Goal: Task Accomplishment & Management: Complete application form

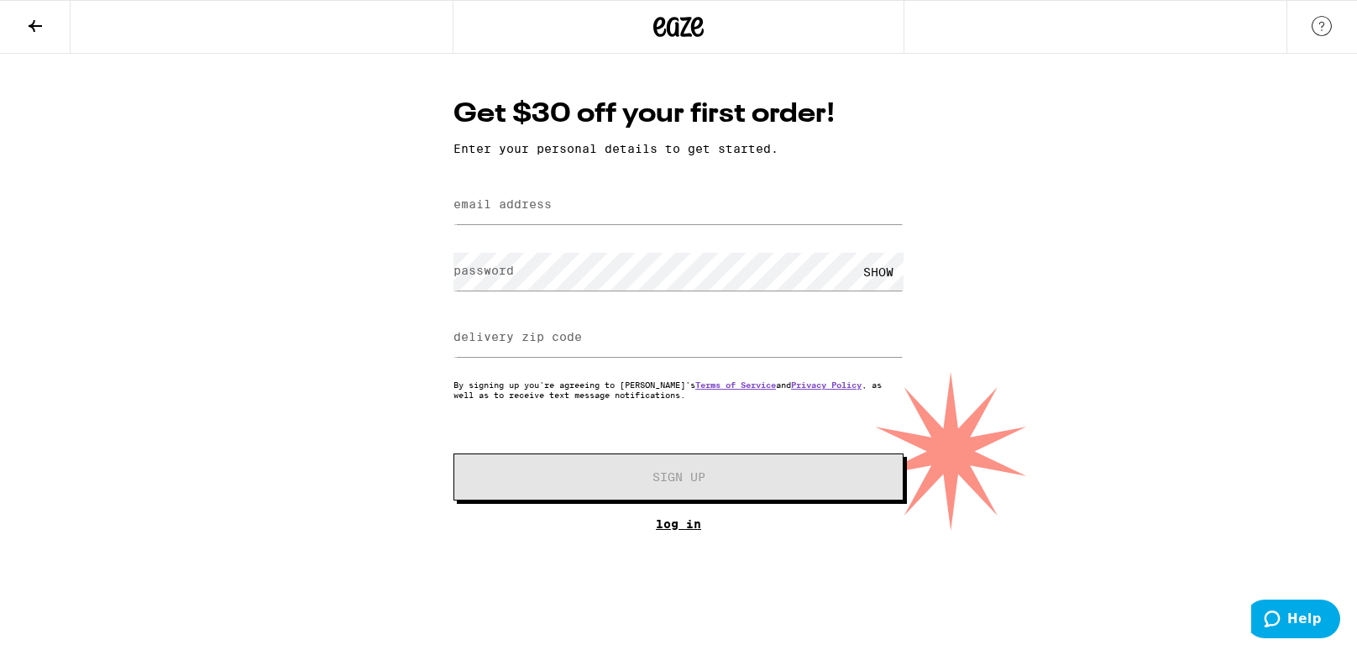
click at [687, 528] on link "Log In" at bounding box center [678, 523] width 450 height 13
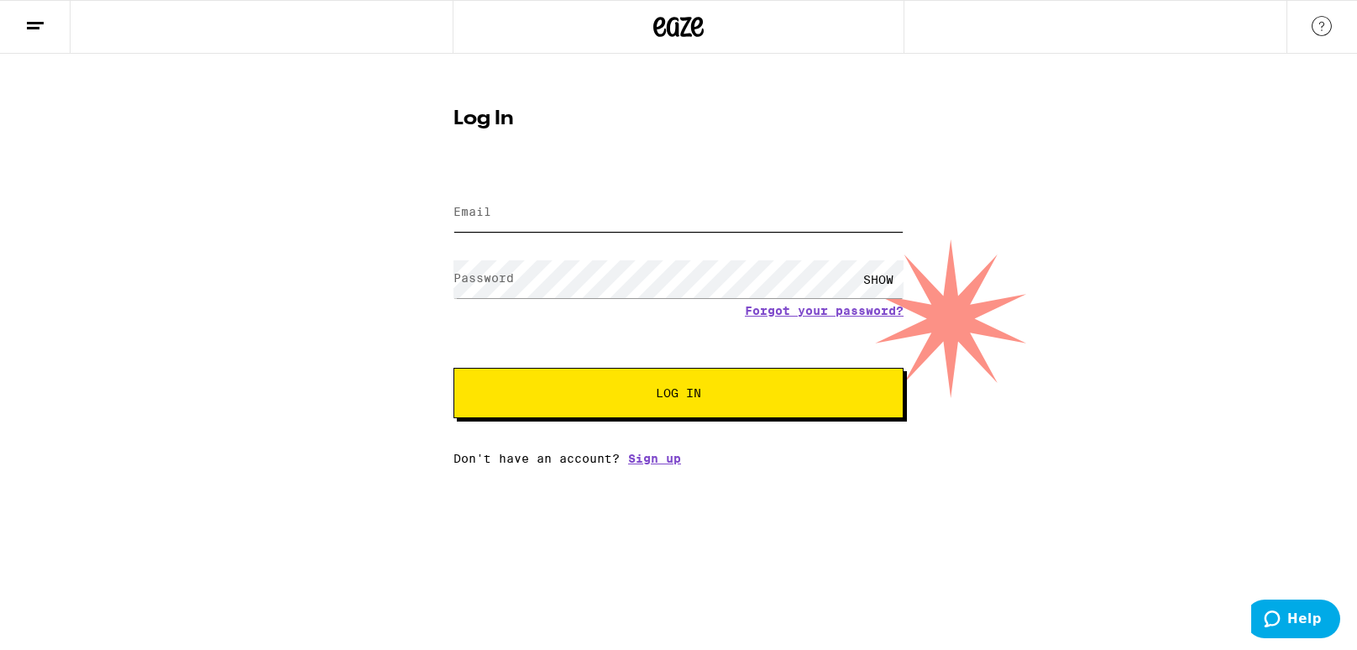
click at [605, 224] on input "Email" at bounding box center [678, 213] width 450 height 38
type input "p"
click at [497, 222] on input "[EMAIL_ADDRESS][DOMAIN_NAME]" at bounding box center [678, 213] width 450 height 38
type input "[EMAIL_ADDRESS][DOMAIN_NAME]"
click at [655, 455] on div "Email Email [EMAIL_ADDRESS][DOMAIN_NAME] Password Password SHOW Forgot your pas…" at bounding box center [678, 318] width 450 height 294
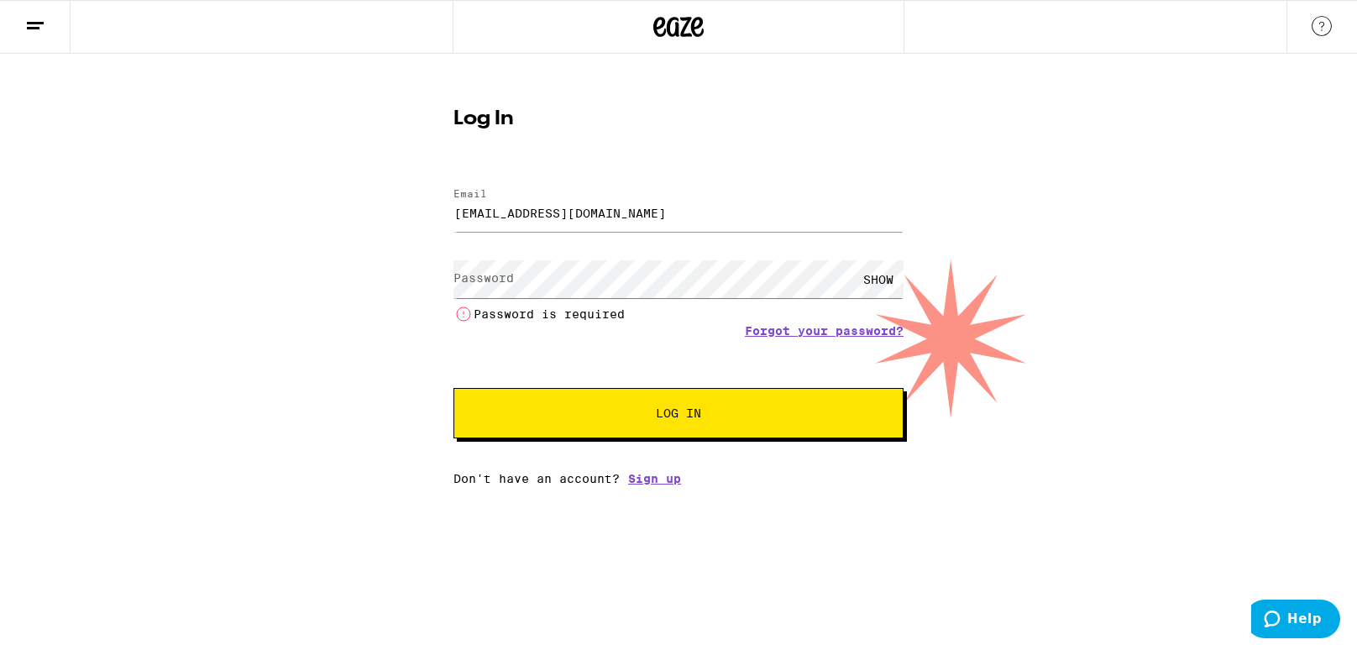
click at [660, 485] on html "Log In Email Email [EMAIL_ADDRESS][DOMAIN_NAME] Password Password SHOW Password…" at bounding box center [678, 242] width 1357 height 485
click at [658, 485] on link "Sign up" at bounding box center [654, 478] width 53 height 13
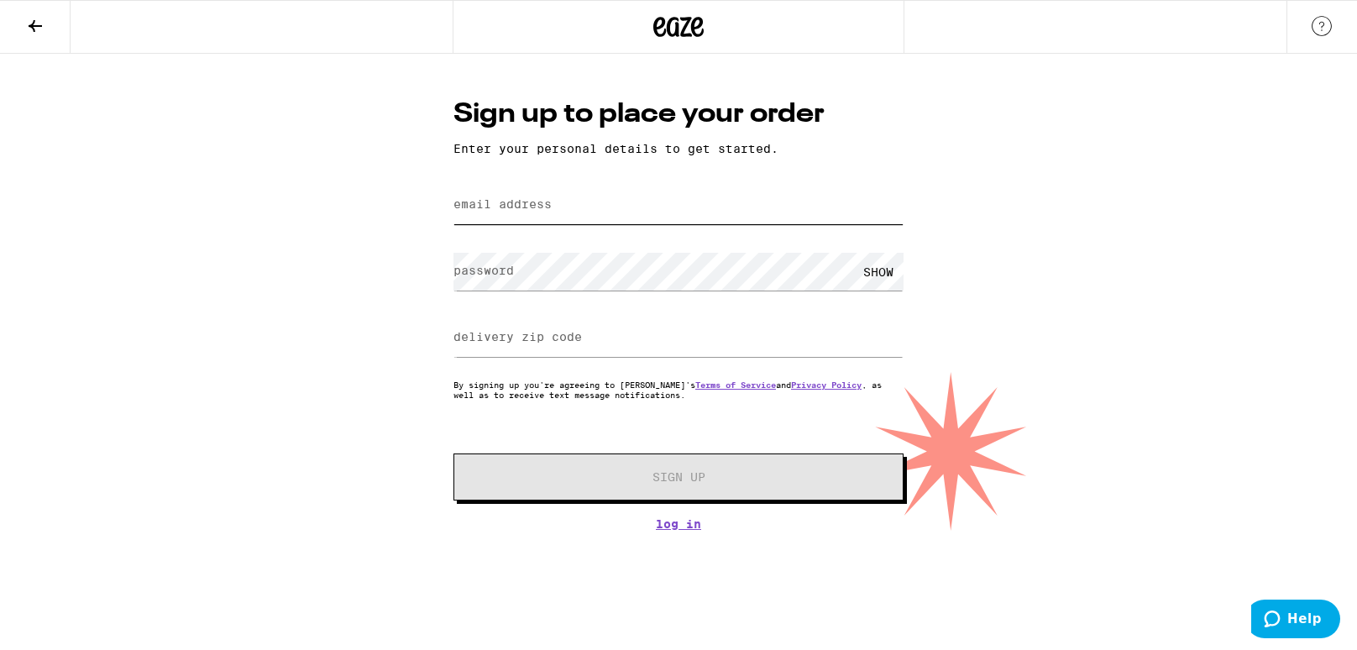
click at [554, 210] on input "email address" at bounding box center [678, 205] width 450 height 38
type input "[EMAIL_ADDRESS][DOMAIN_NAME]"
click at [873, 274] on div "SHOW" at bounding box center [878, 272] width 50 height 38
click at [582, 352] on input "delivery zip code" at bounding box center [678, 338] width 450 height 38
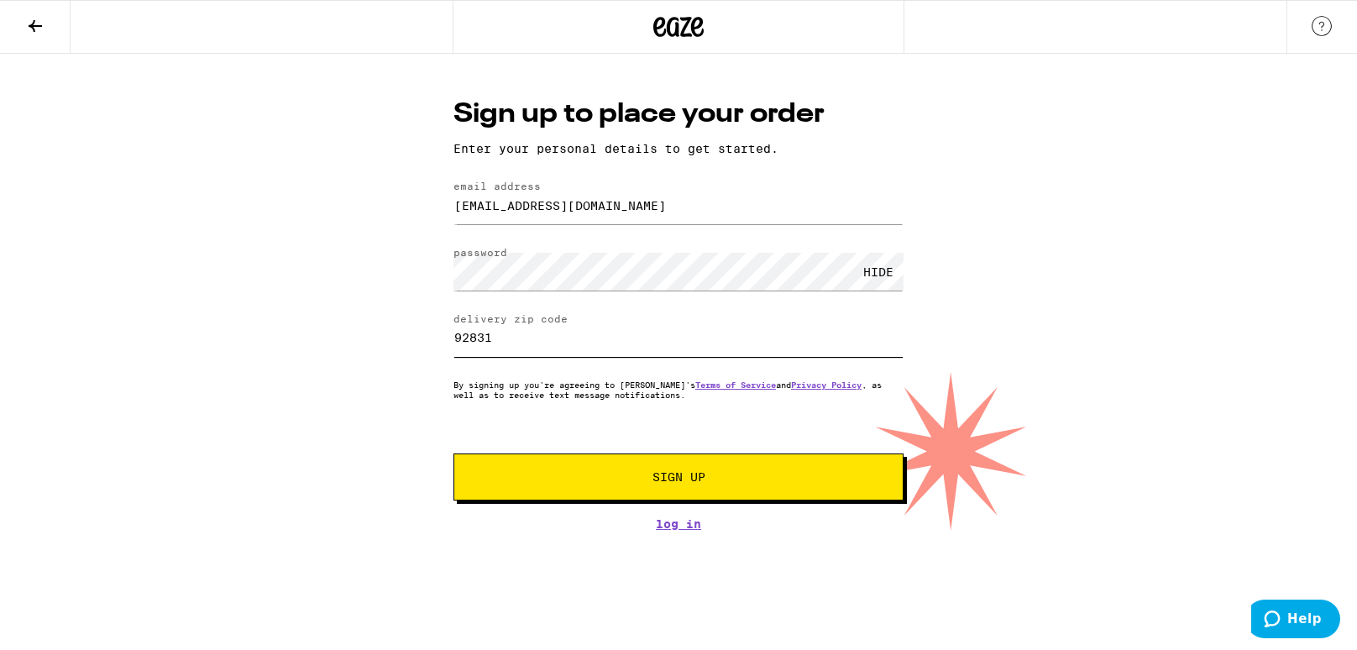
type input "92831"
click at [694, 483] on span "Sign Up" at bounding box center [678, 477] width 53 height 12
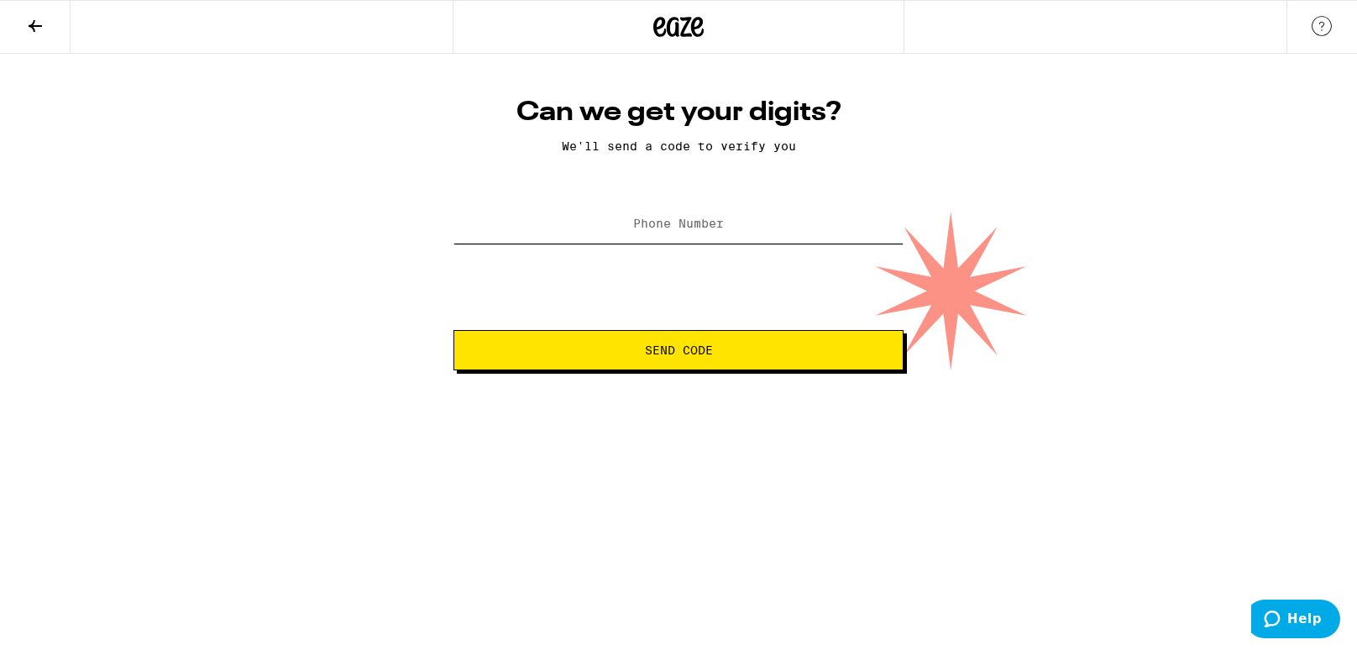
click at [589, 222] on input "Phone Number" at bounding box center [678, 225] width 450 height 38
type input "[PHONE_NUMBER]"
click at [644, 340] on button "Send Code" at bounding box center [678, 350] width 450 height 40
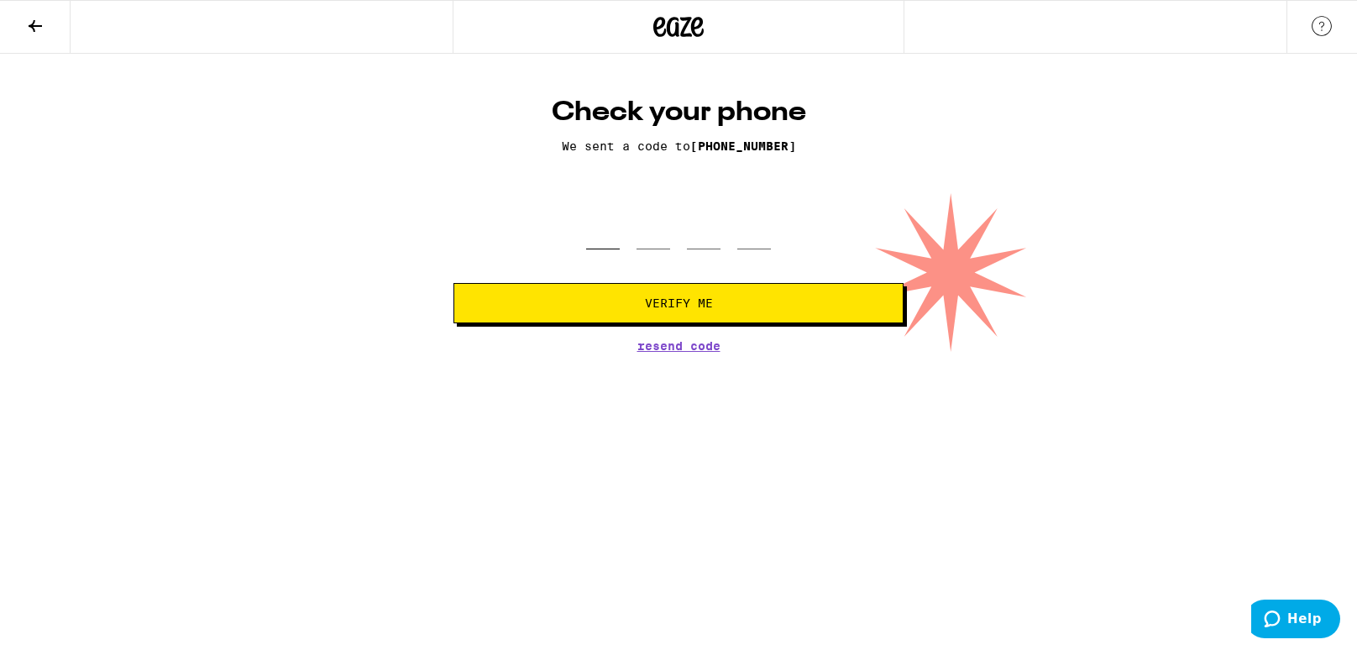
click at [617, 228] on input "tel" at bounding box center [603, 225] width 34 height 50
type input "1"
type input "6"
type input "5"
type input "3"
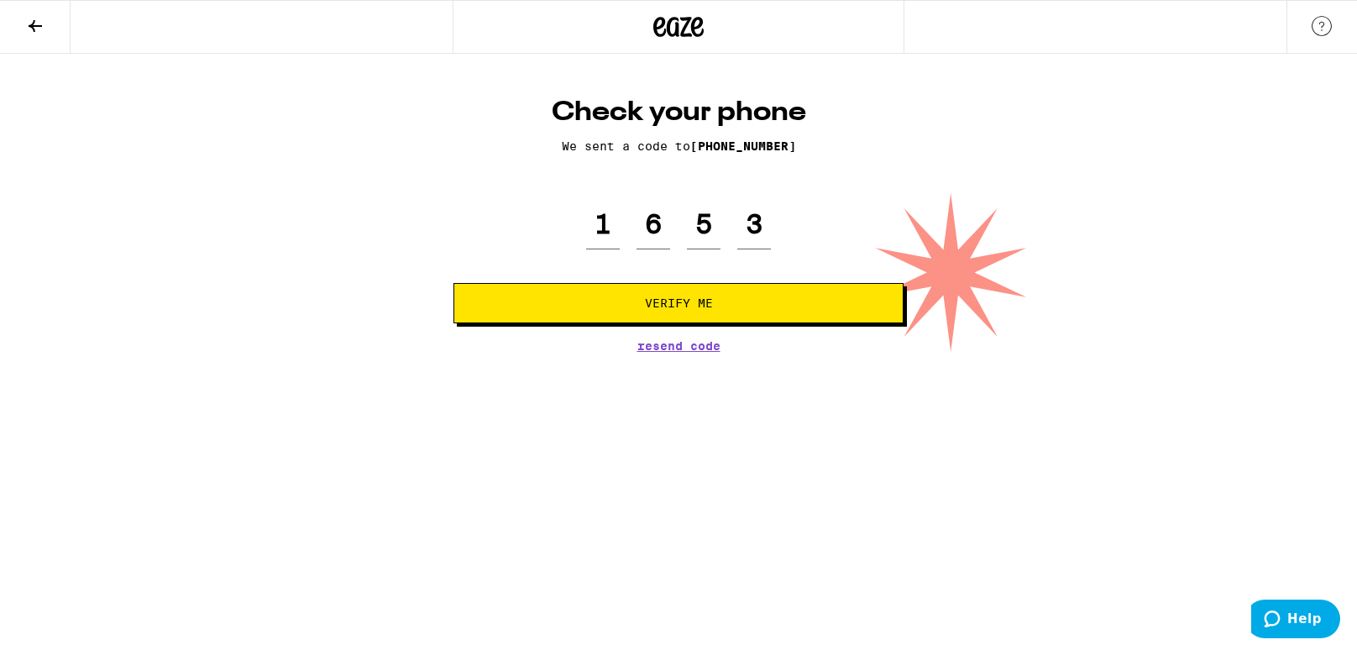
click at [654, 300] on span "Verify Me" at bounding box center [679, 303] width 68 height 12
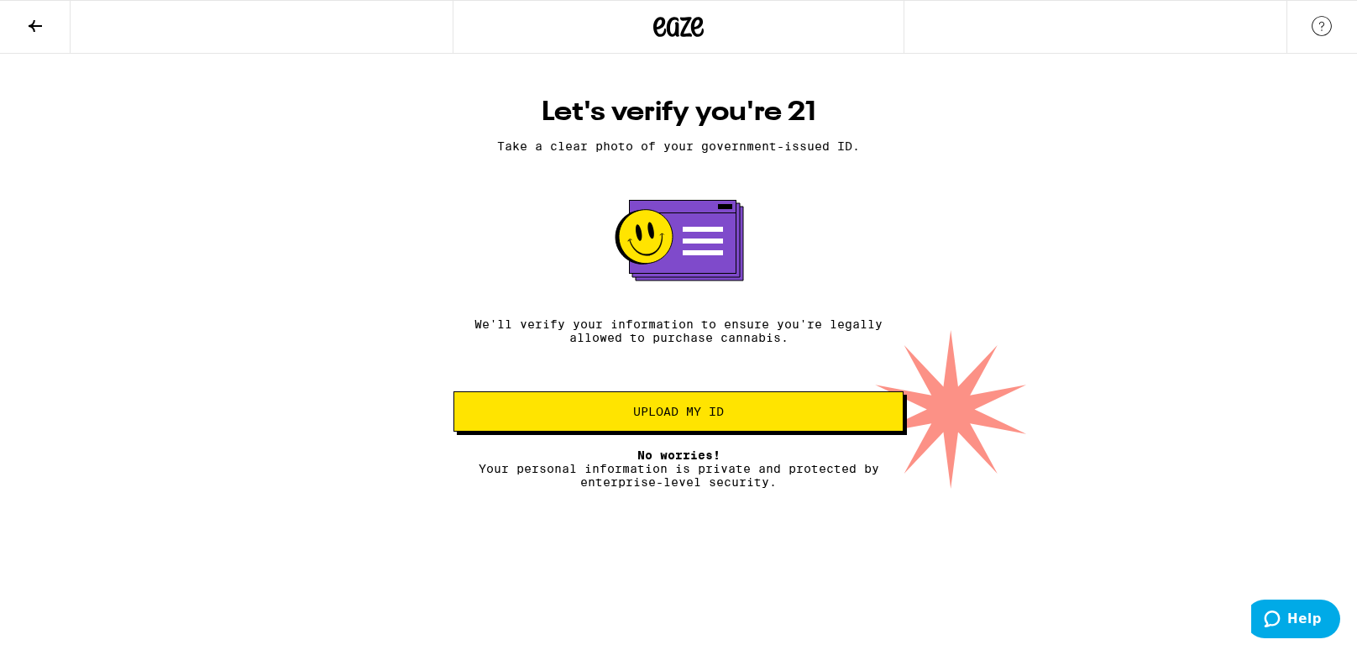
click at [814, 424] on button "Upload my ID" at bounding box center [678, 411] width 450 height 40
